Goal: Information Seeking & Learning: Learn about a topic

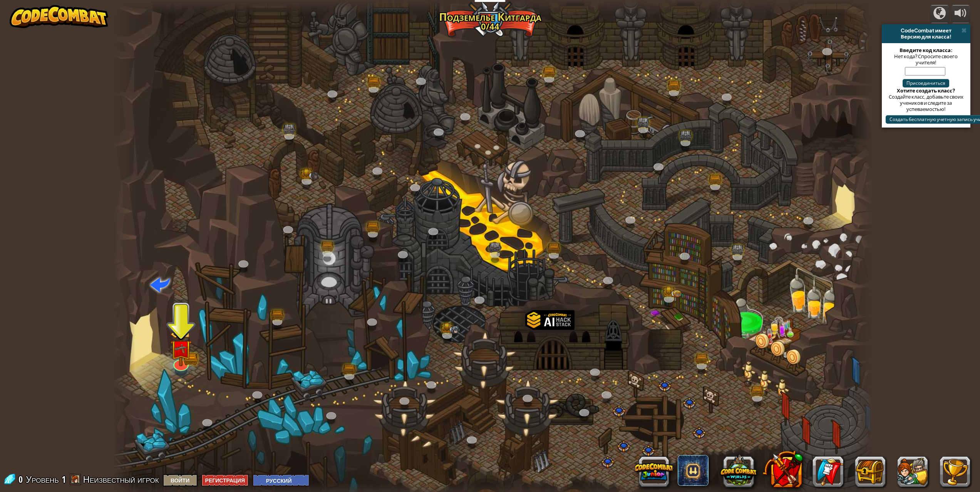
select select "ru"
click at [109, 481] on span "Неизвестный игрок" at bounding box center [121, 479] width 76 height 12
click at [961, 30] on div "CodeCombat имеет Версию для класса!" at bounding box center [926, 33] width 89 height 19
click at [964, 29] on span at bounding box center [964, 30] width 5 height 6
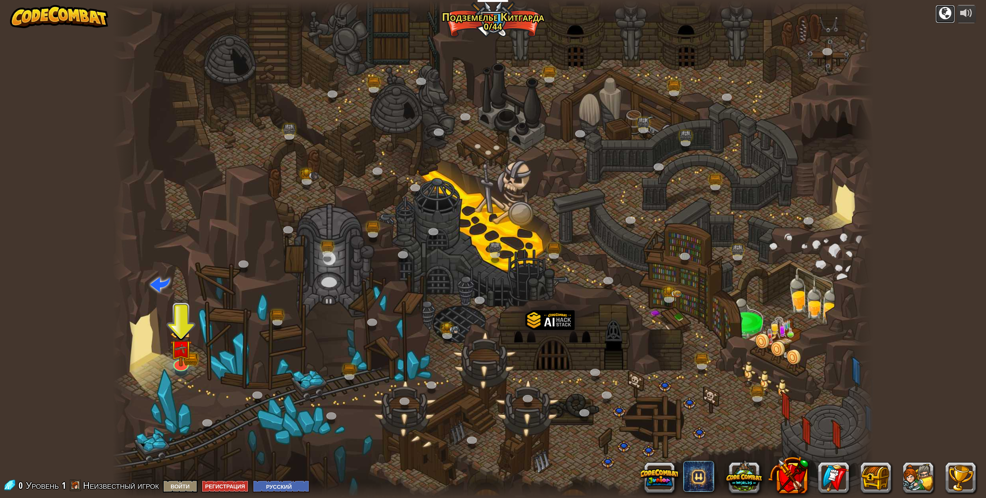
click at [945, 18] on div at bounding box center [945, 13] width 12 height 12
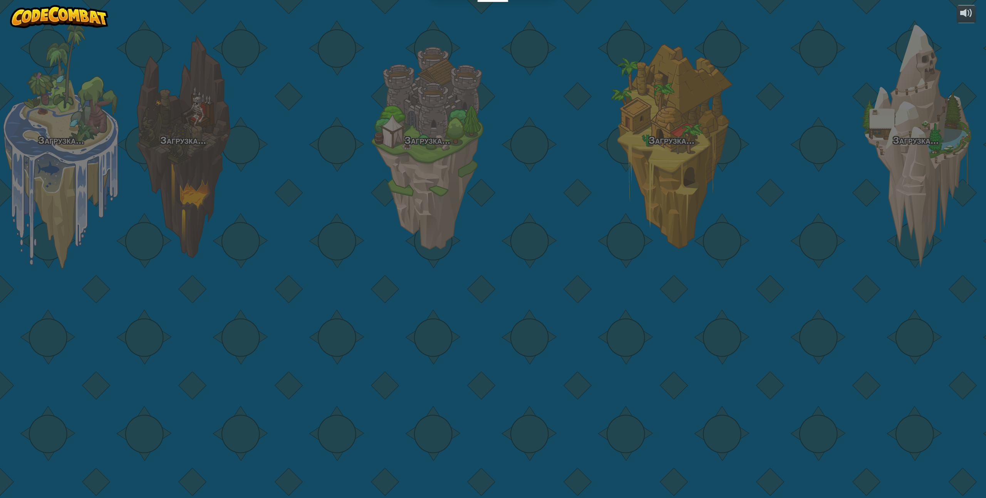
select select "ru"
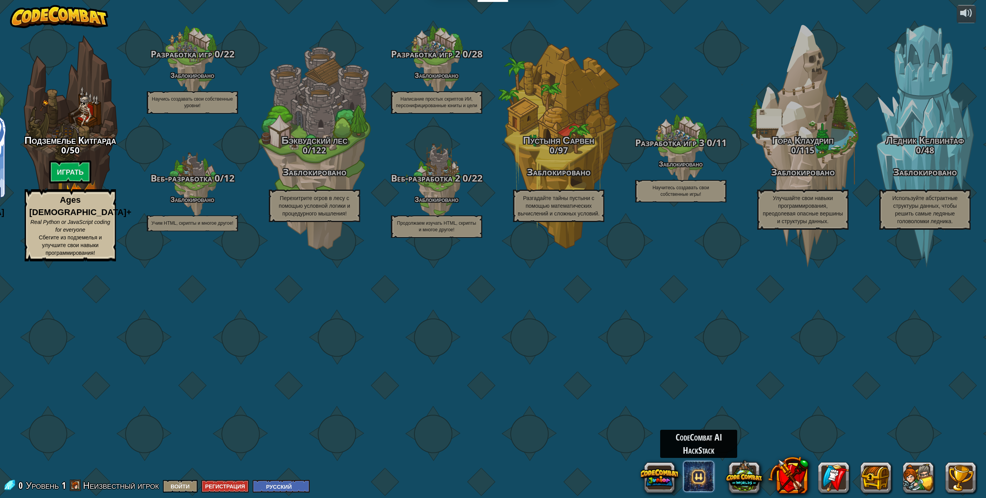
click at [693, 476] on span at bounding box center [698, 476] width 31 height 31
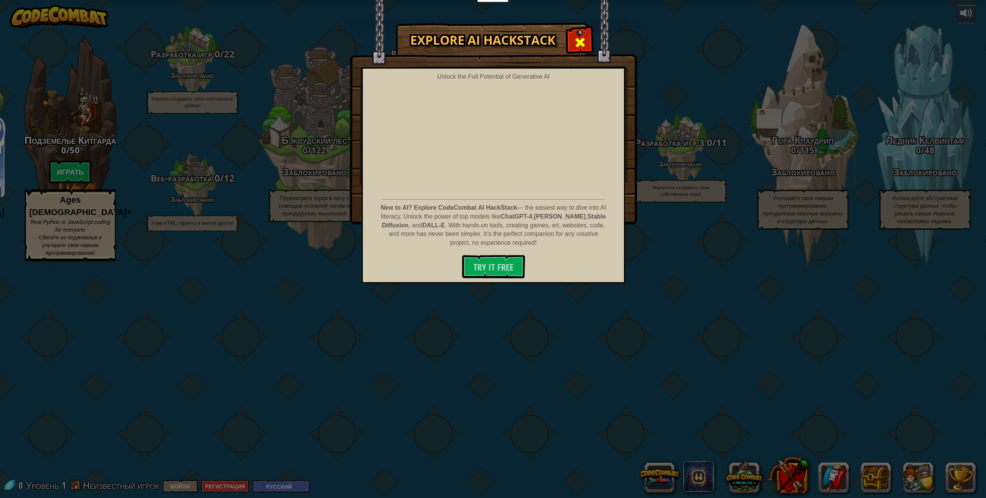
click at [580, 34] on div at bounding box center [580, 41] width 24 height 24
